Goal: Download file/media

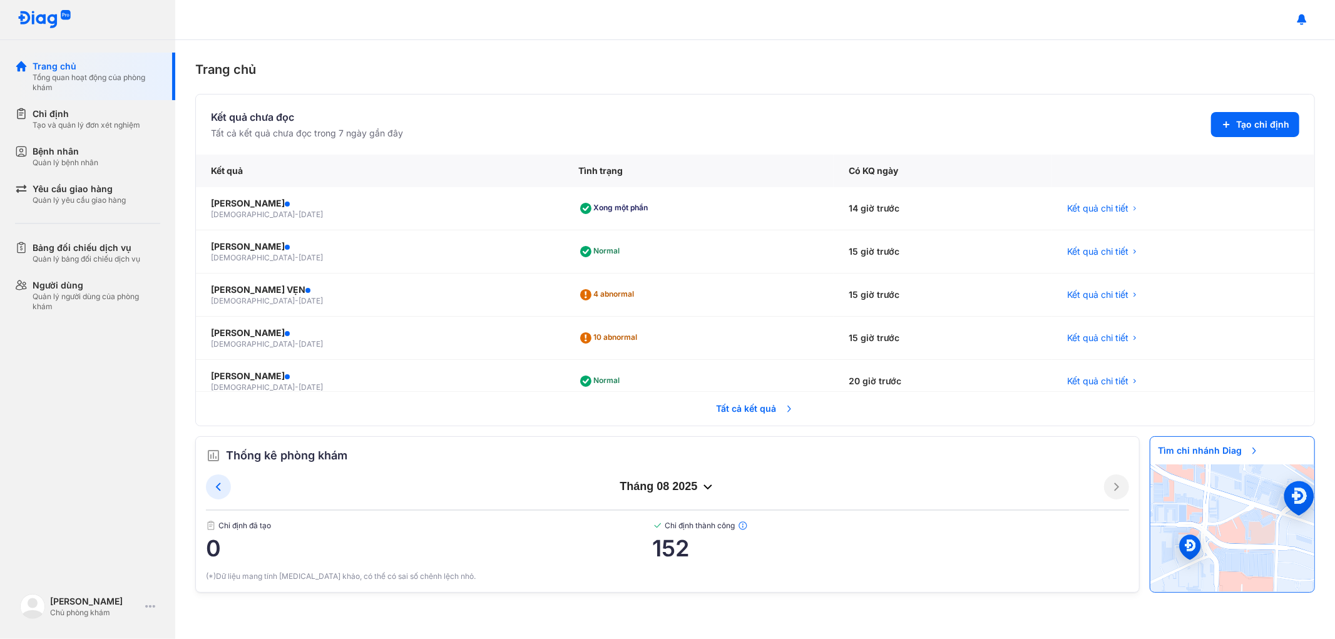
click at [731, 411] on span "Tất cả kết quả" at bounding box center [755, 409] width 93 height 28
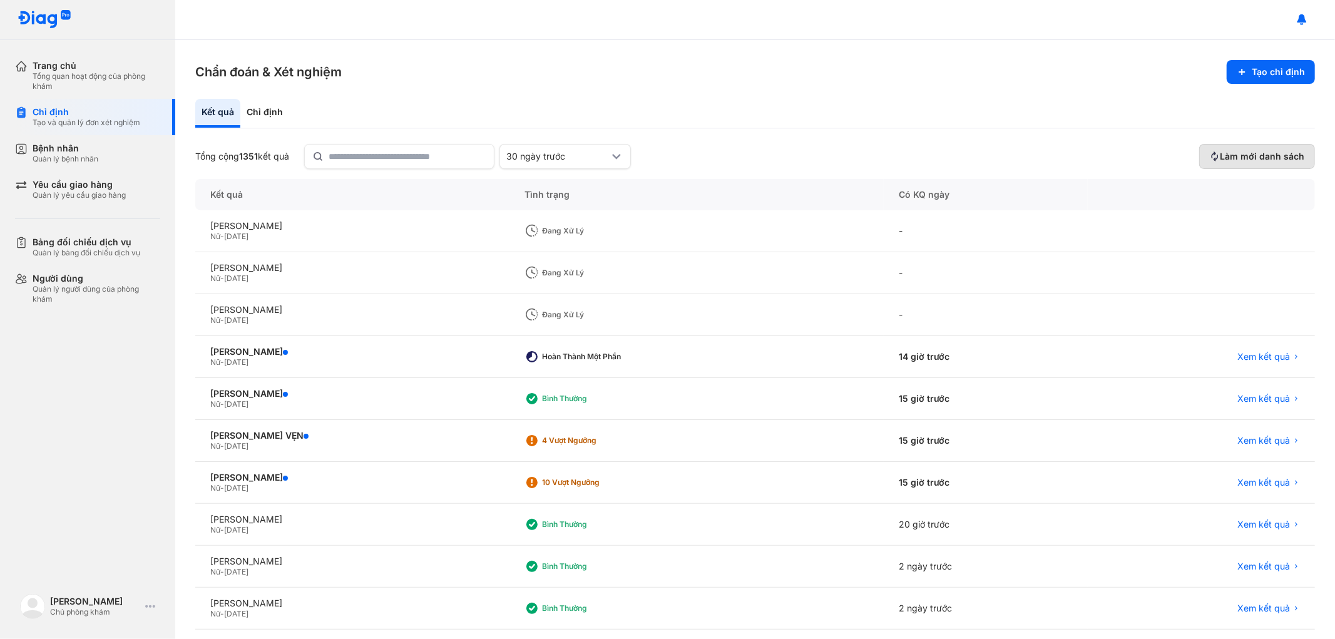
click at [1235, 155] on span "Làm mới danh sách" at bounding box center [1262, 156] width 85 height 11
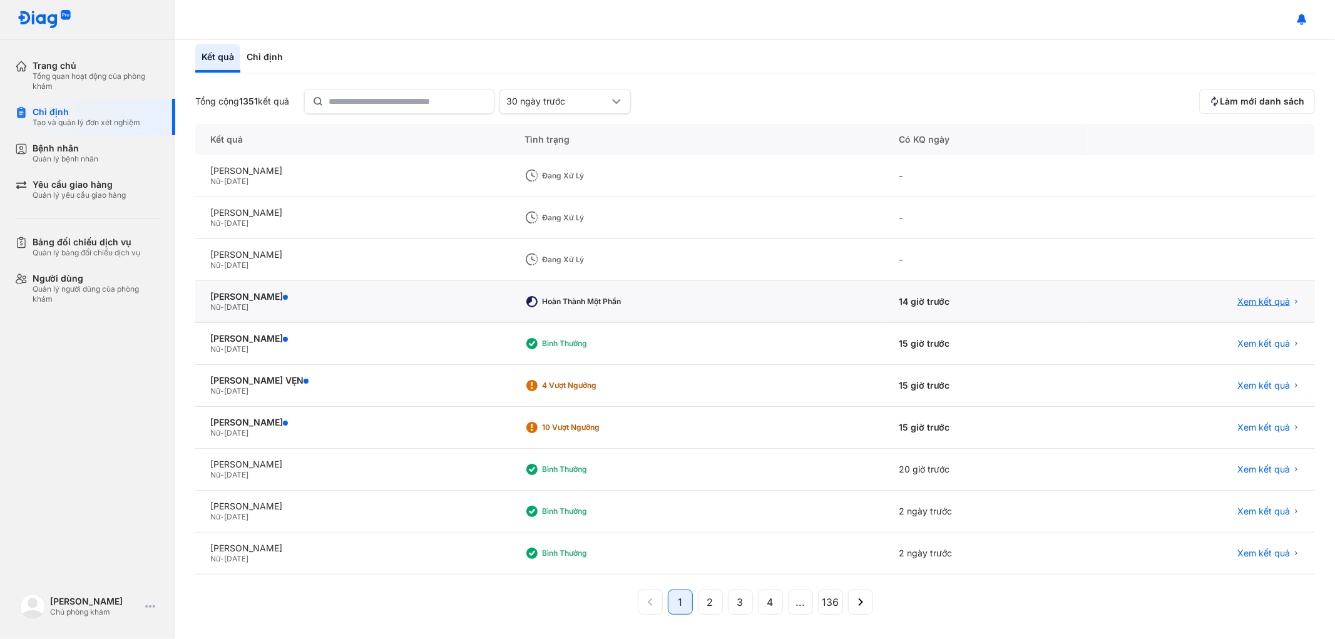
click at [1242, 296] on span "Xem kết quả" at bounding box center [1264, 301] width 53 height 11
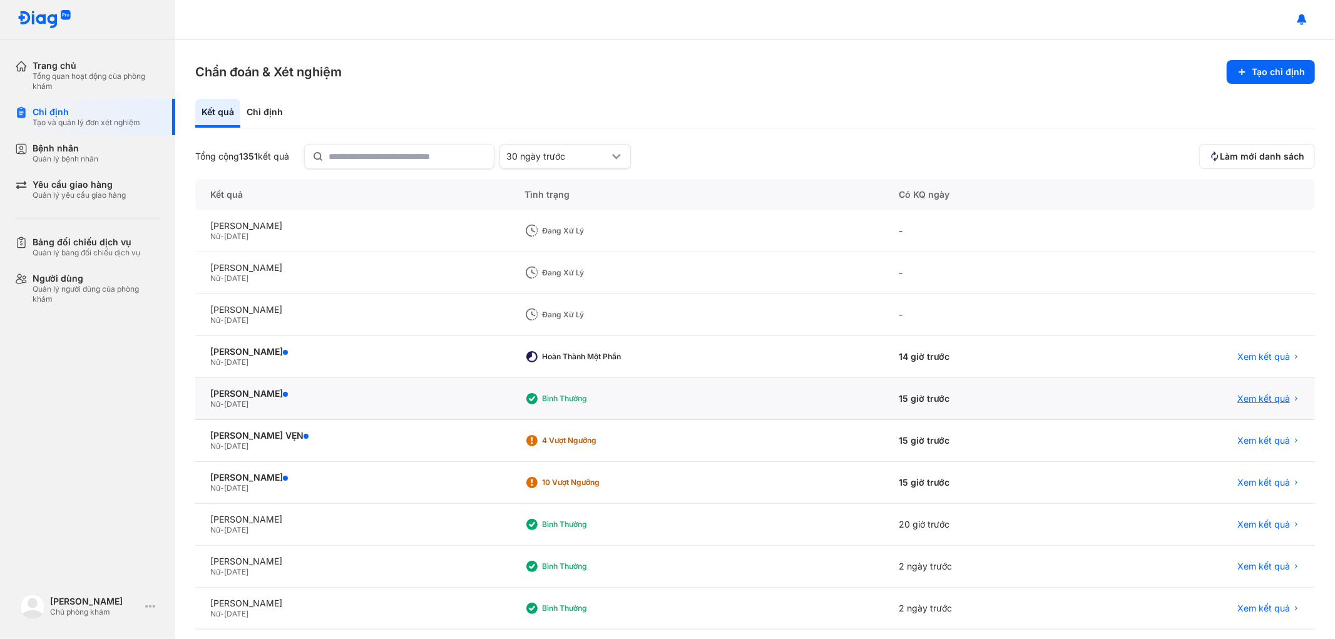
click at [1242, 396] on span "Xem kết quả" at bounding box center [1264, 398] width 53 height 11
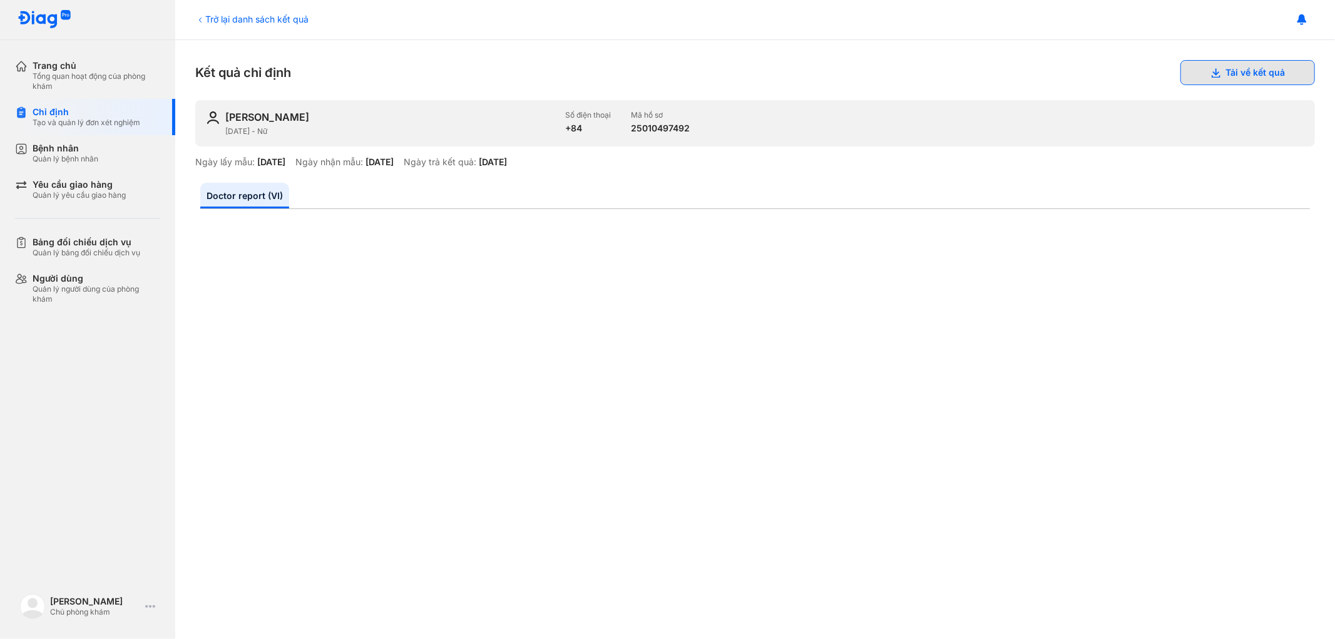
click at [1238, 73] on button "Tải về kết quả" at bounding box center [1248, 72] width 135 height 25
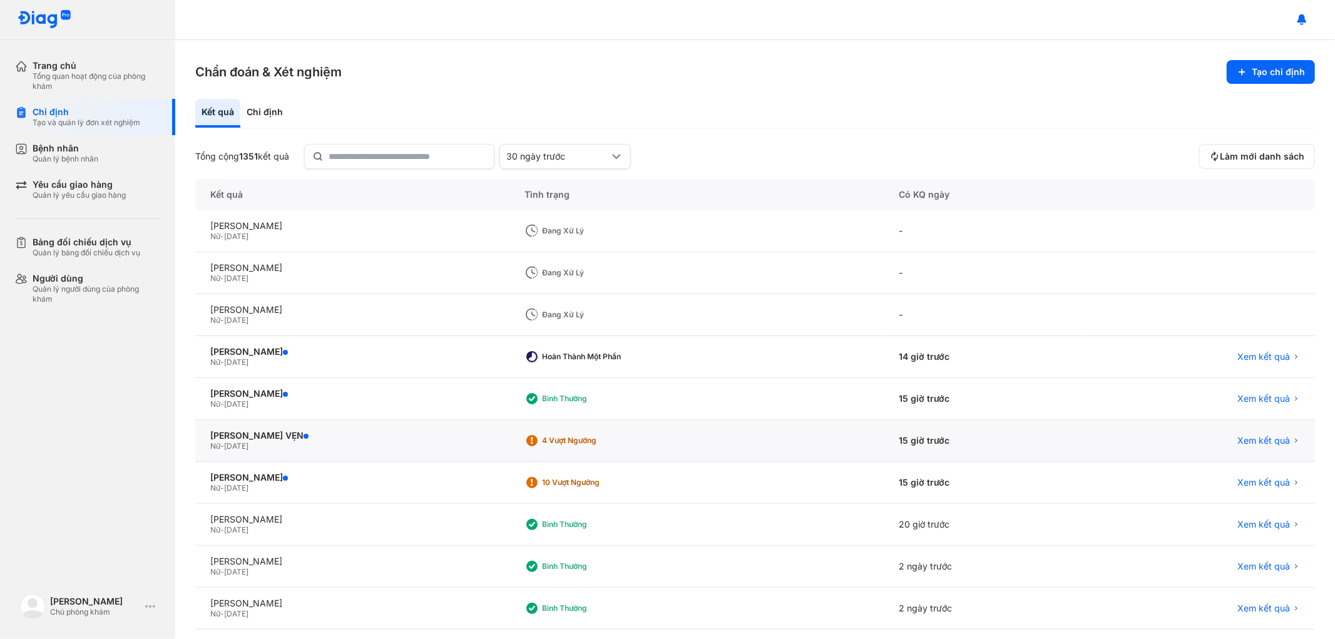
click at [1266, 432] on div "Xem kết quả" at bounding box center [1201, 441] width 227 height 42
click at [1263, 438] on span "Xem kết quả" at bounding box center [1264, 440] width 53 height 11
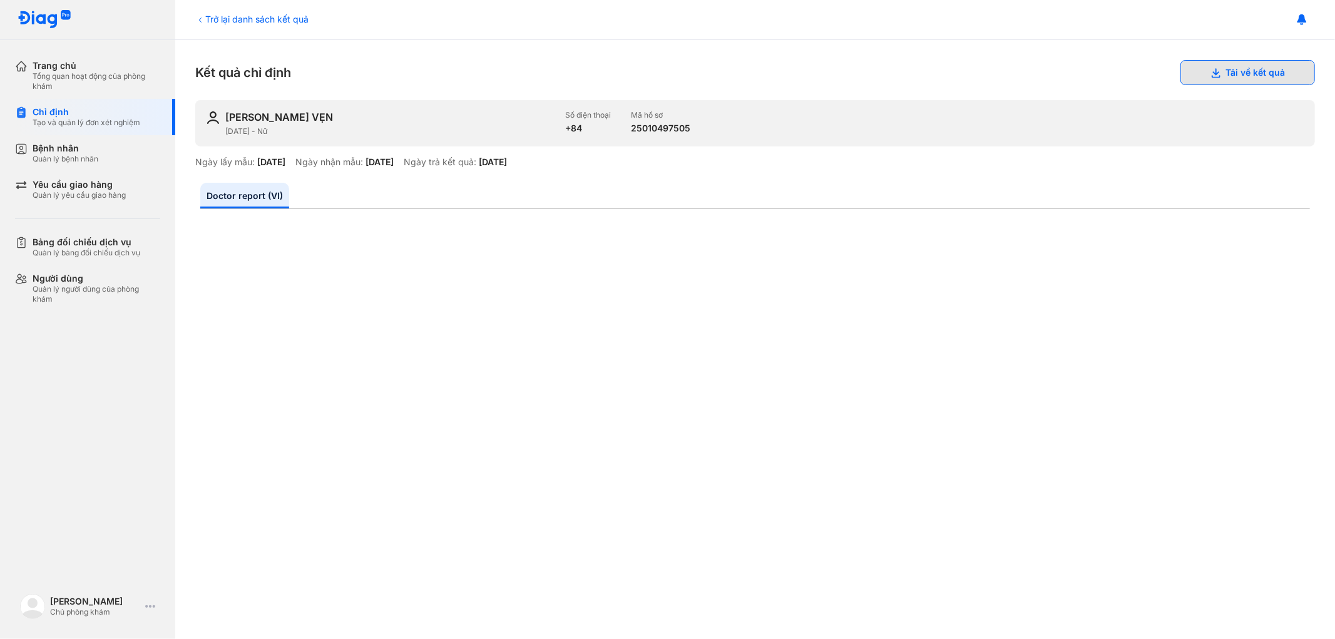
click at [1211, 75] on button "Tải về kết quả" at bounding box center [1248, 72] width 135 height 25
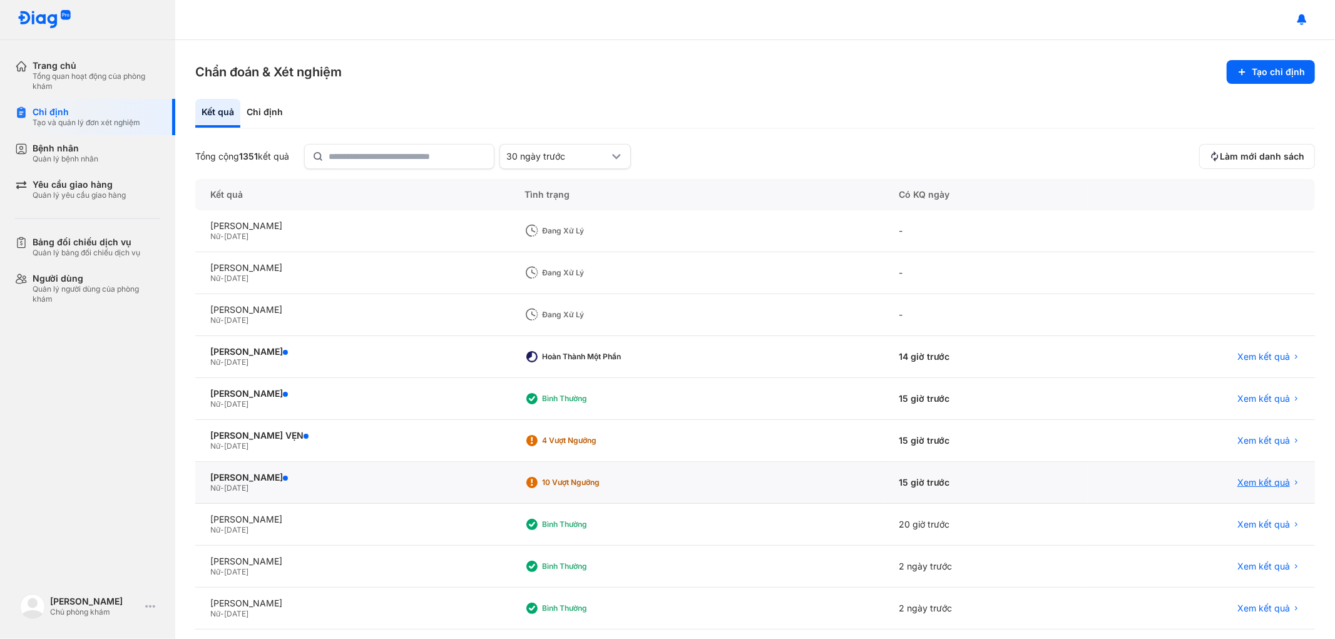
click at [1238, 478] on span "Xem kết quả" at bounding box center [1264, 482] width 53 height 11
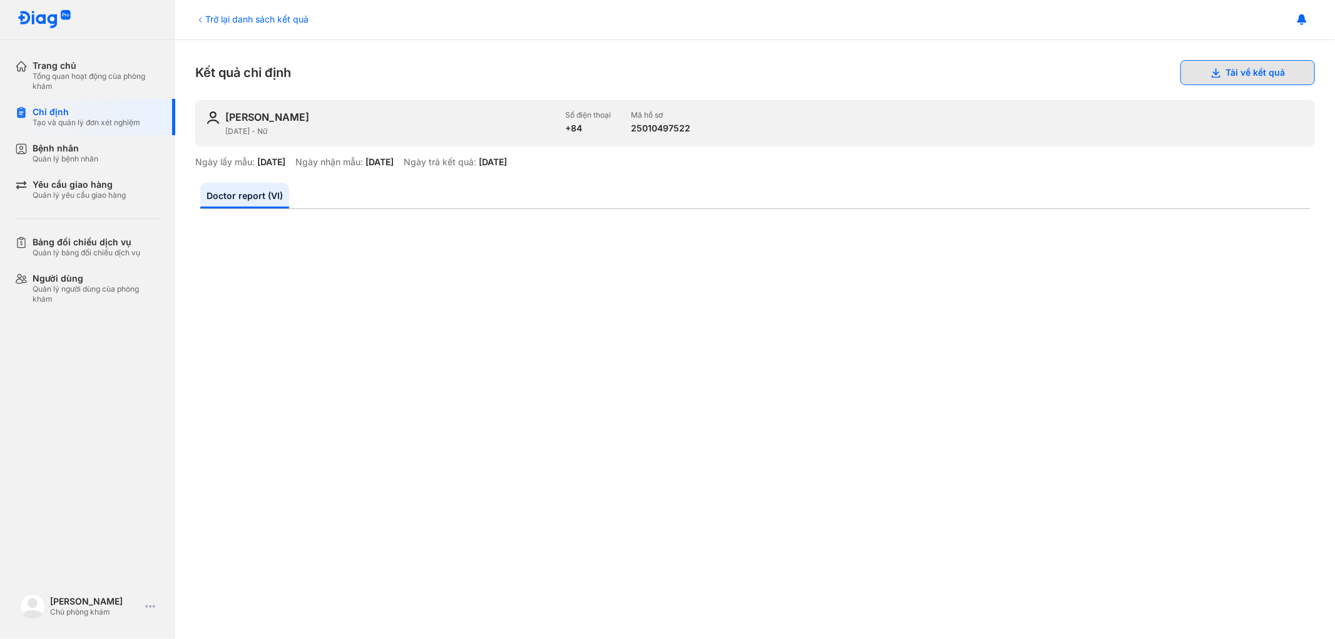
click at [1234, 72] on button "Tải về kết quả" at bounding box center [1248, 72] width 135 height 25
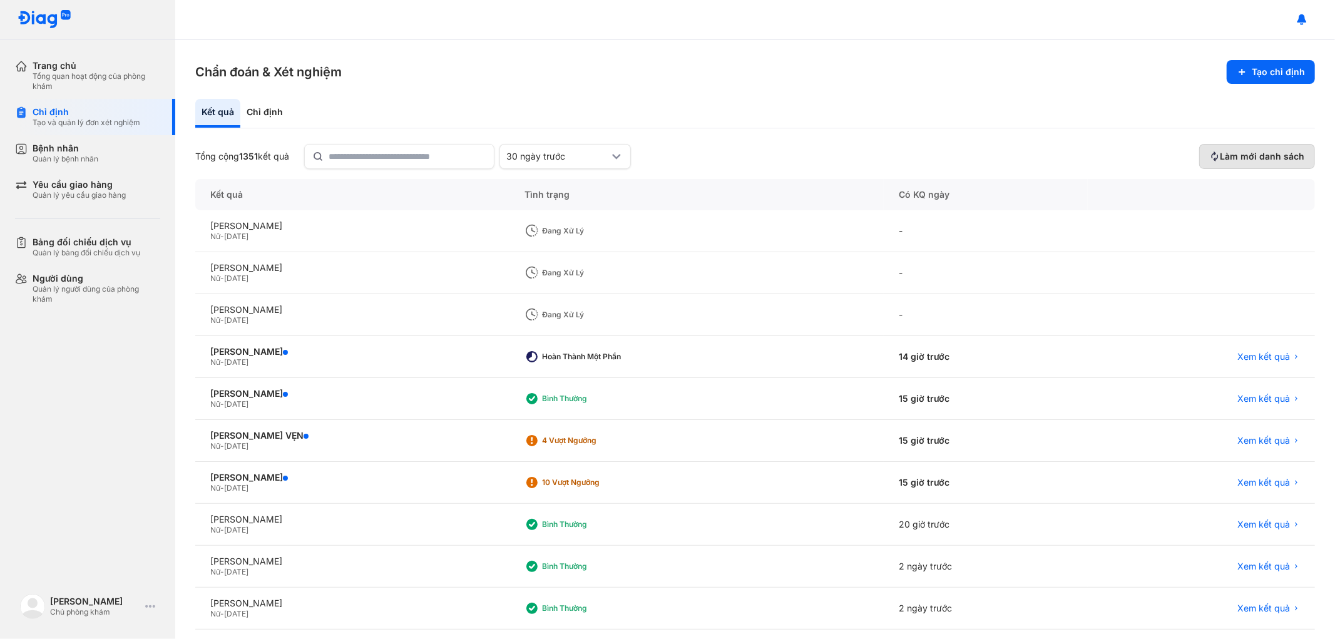
click at [1237, 153] on span "Làm mới danh sách" at bounding box center [1262, 156] width 85 height 11
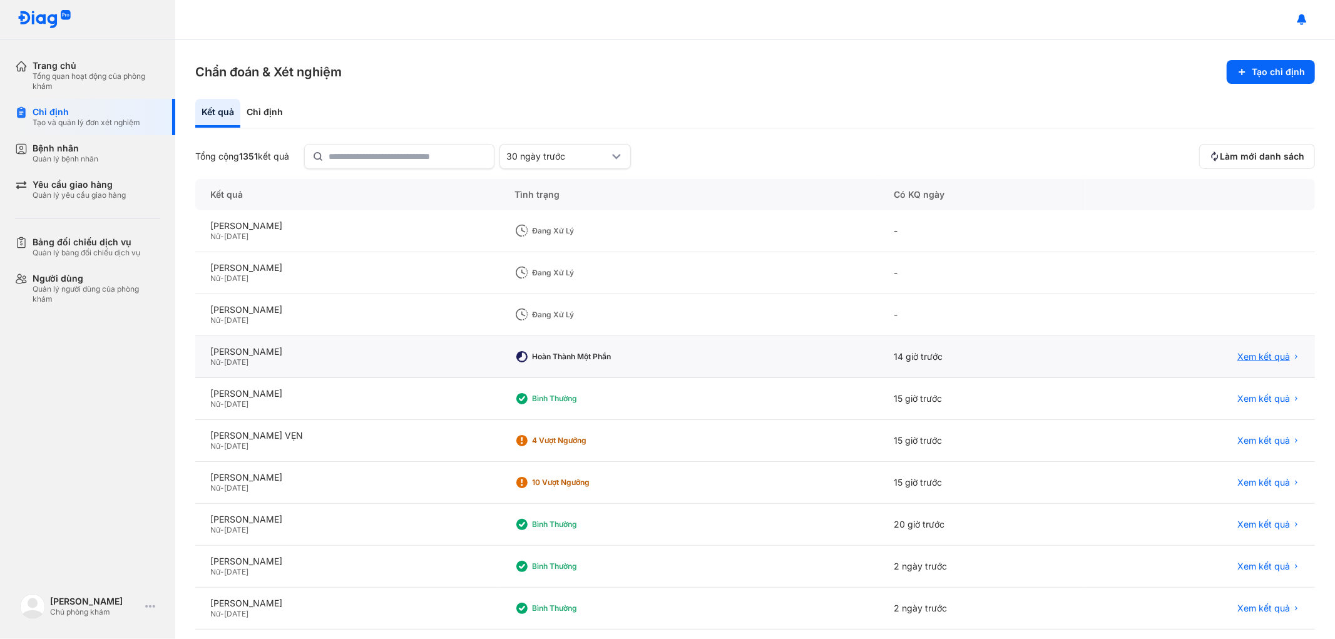
click at [1247, 352] on span "Xem kết quả" at bounding box center [1264, 356] width 53 height 11
